Goal: Use online tool/utility: Utilize a website feature to perform a specific function

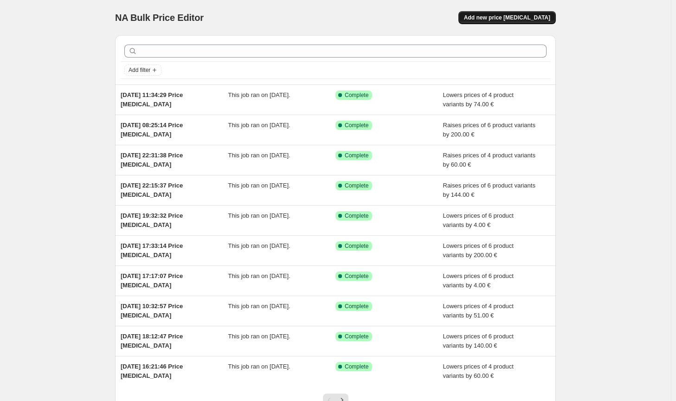
click at [517, 18] on span "Add new price [MEDICAL_DATA]" at bounding box center [507, 17] width 86 height 7
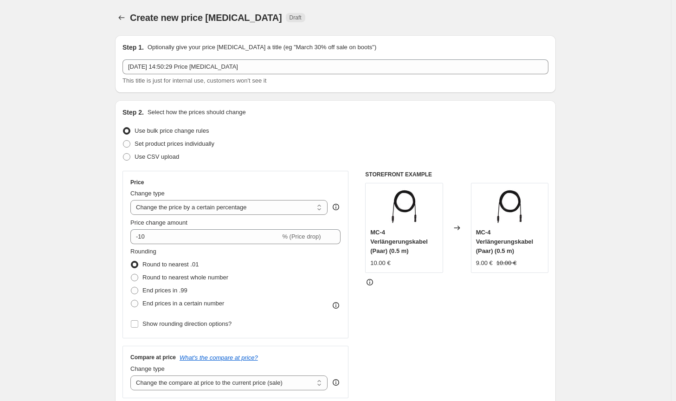
click at [208, 196] on div "Change type" at bounding box center [228, 193] width 197 height 9
click at [207, 213] on select "Change the price to a certain amount Change the price by a certain amount Chang…" at bounding box center [228, 207] width 197 height 15
select select "by"
click at [132, 200] on select "Change the price to a certain amount Change the price by a certain amount Chang…" at bounding box center [228, 207] width 197 height 15
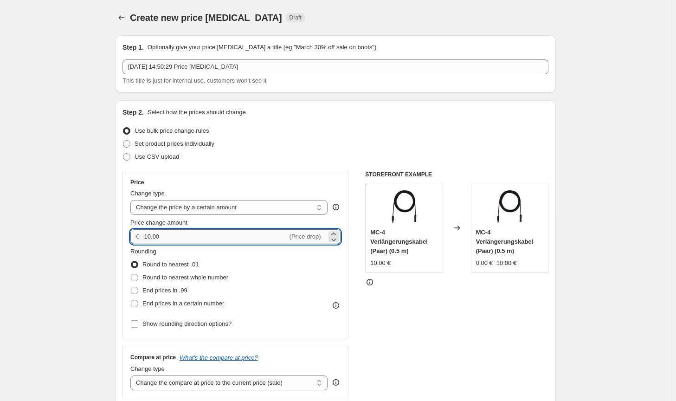
drag, startPoint x: 159, startPoint y: 238, endPoint x: 150, endPoint y: 237, distance: 8.9
click at [150, 237] on input "-10.00" at bounding box center [214, 236] width 145 height 15
type input "-120.00"
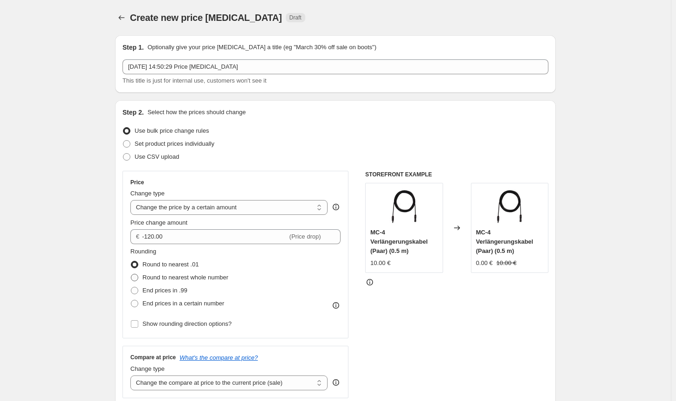
click at [163, 277] on span "Round to nearest whole number" at bounding box center [185, 277] width 86 height 7
click at [131, 274] on input "Round to nearest whole number" at bounding box center [131, 274] width 0 height 0
radio input "true"
click at [245, 389] on select "Change the compare at price to the current price (sale) Change the compare at p…" at bounding box center [228, 382] width 197 height 15
select select "no_change"
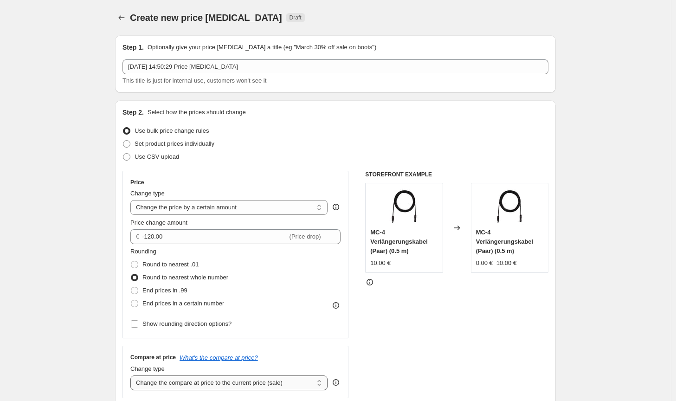
click at [132, 375] on select "Change the compare at price to the current price (sale) Change the compare at p…" at bounding box center [228, 382] width 197 height 15
click at [455, 342] on div "STOREFRONT EXAMPLE MC-4 Verlängerungskabel (Paar) (0.5 m) 10.00 € Changed to MC…" at bounding box center [456, 284] width 183 height 227
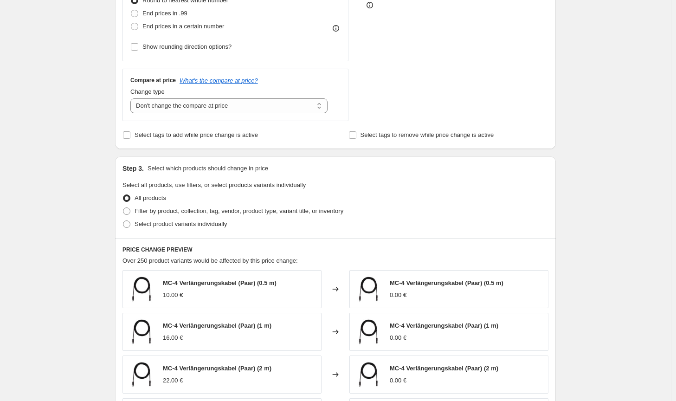
scroll to position [278, 0]
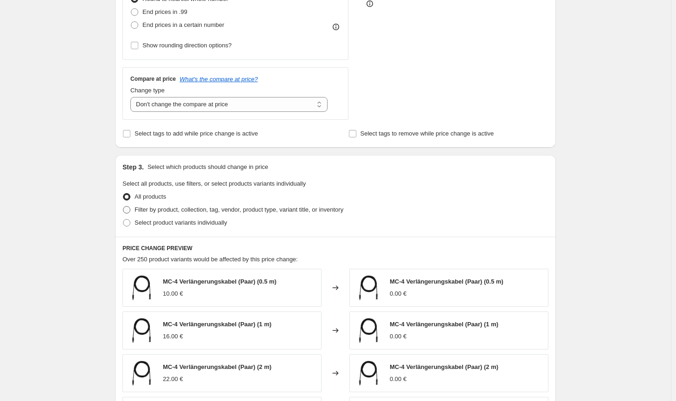
click at [267, 213] on span "Filter by product, collection, tag, vendor, product type, variant title, or inv…" at bounding box center [238, 209] width 209 height 7
click at [123, 206] on input "Filter by product, collection, tag, vendor, product type, variant title, or inv…" at bounding box center [123, 206] width 0 height 0
radio input "true"
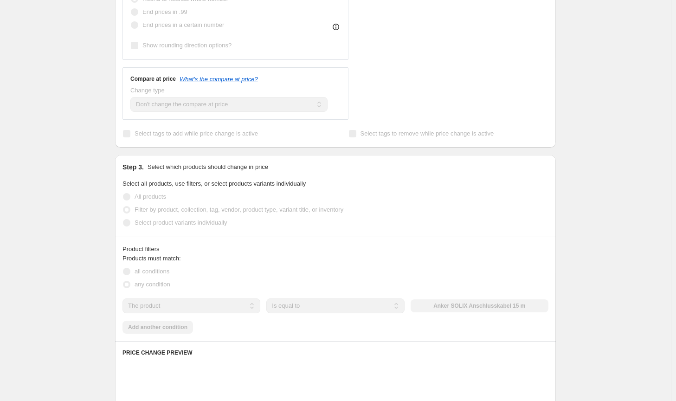
scroll to position [371, 0]
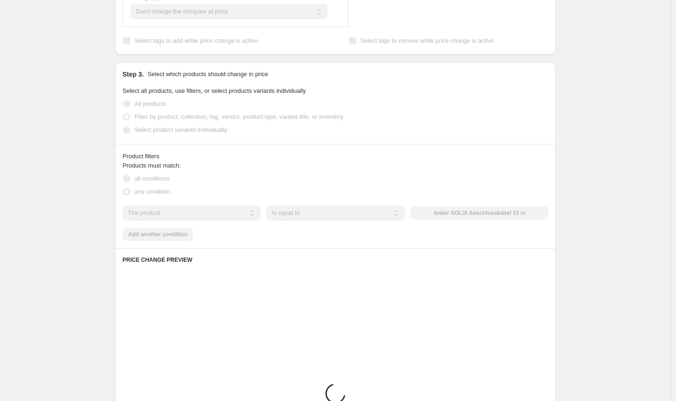
click at [455, 205] on div "The product The product's collection The product's tag The product's vendor The…" at bounding box center [335, 212] width 426 height 15
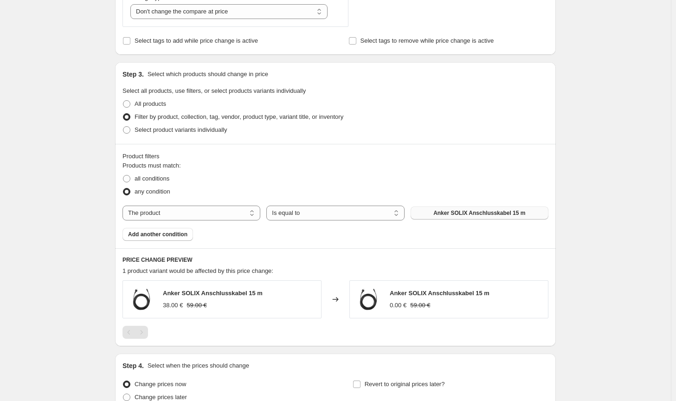
click at [454, 210] on span "Anker SOLIX Anschlusskabel 15 m" at bounding box center [479, 212] width 92 height 7
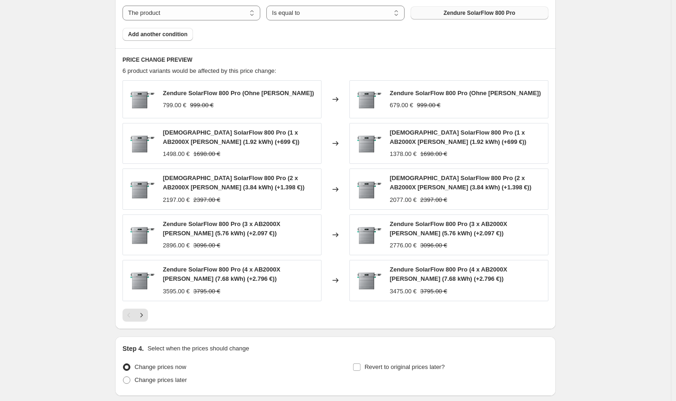
scroll to position [642, 0]
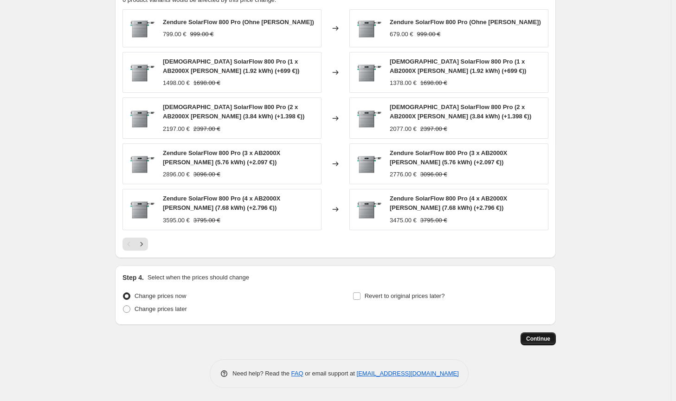
click at [543, 337] on span "Continue" at bounding box center [538, 338] width 24 height 7
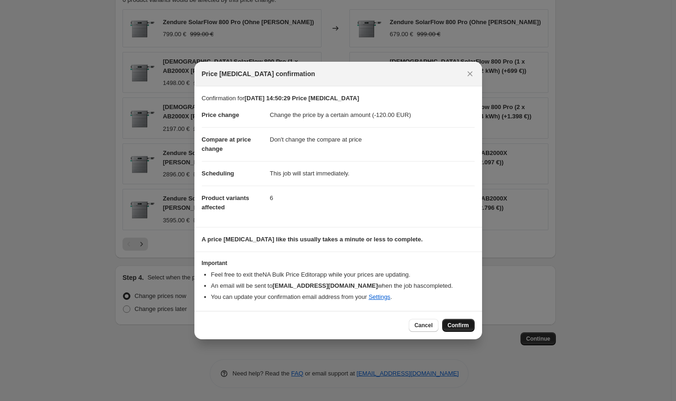
click at [463, 325] on span "Confirm" at bounding box center [457, 324] width 21 height 7
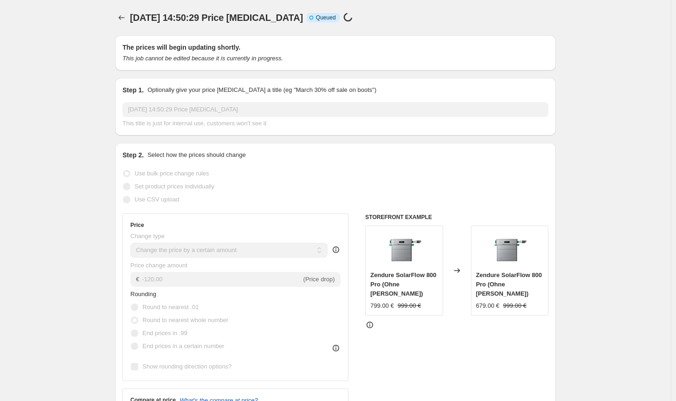
scroll to position [642, 0]
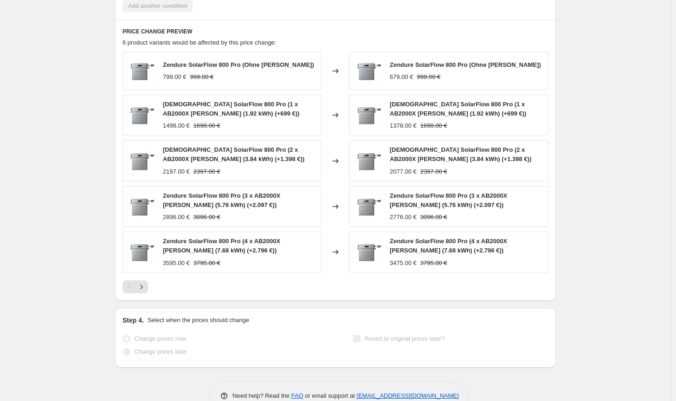
select select "by"
select select "no_change"
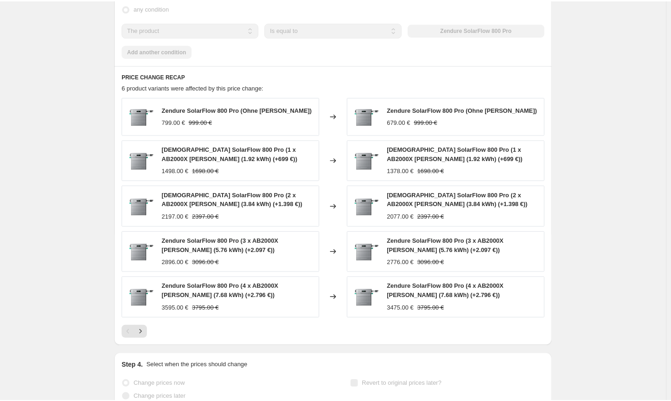
scroll to position [0, 0]
